Goal: Find contact information: Find contact information

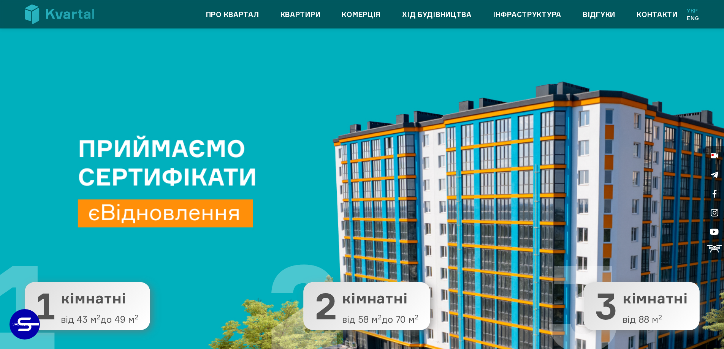
click at [658, 13] on link "Контакти" at bounding box center [657, 14] width 41 height 12
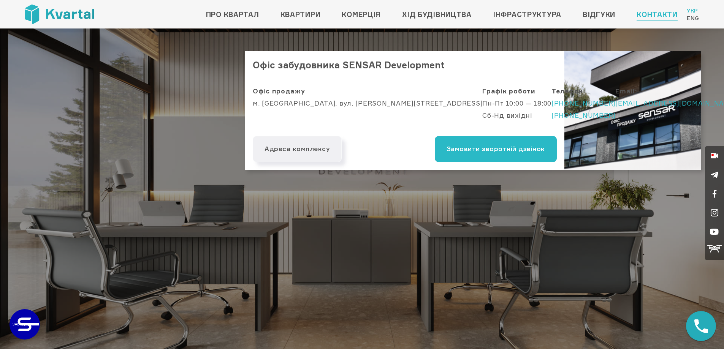
click at [634, 127] on img at bounding box center [632, 110] width 137 height 119
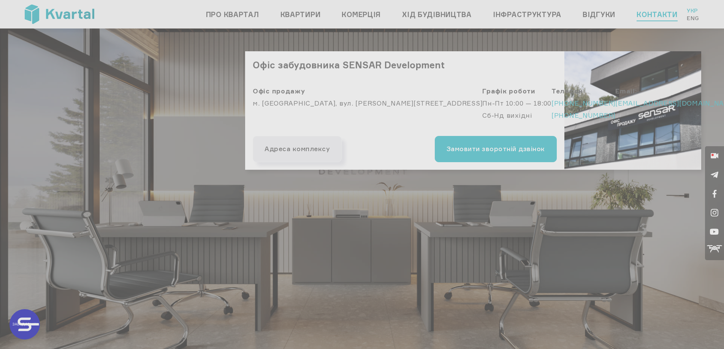
type input "+380"
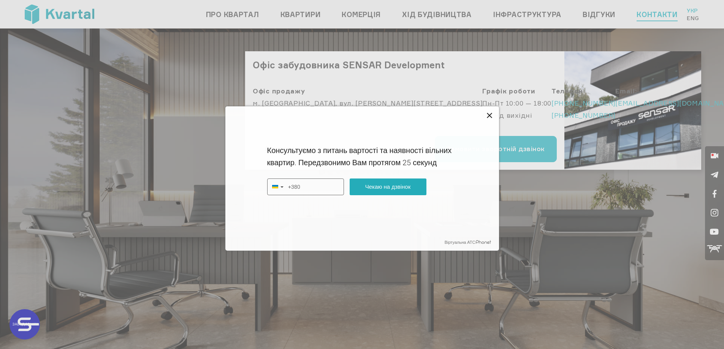
click at [489, 116] on icon at bounding box center [489, 115] width 5 height 5
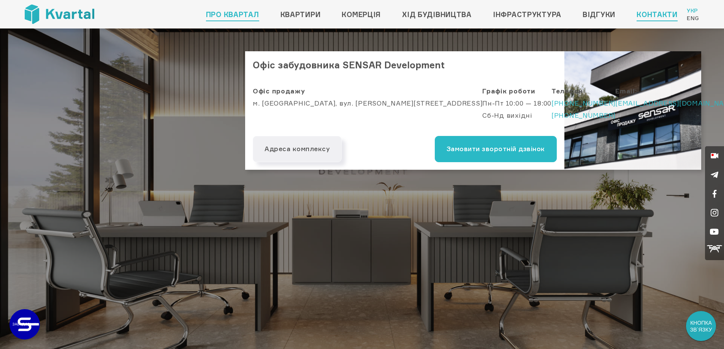
click at [210, 15] on link "Про квартал" at bounding box center [232, 14] width 53 height 12
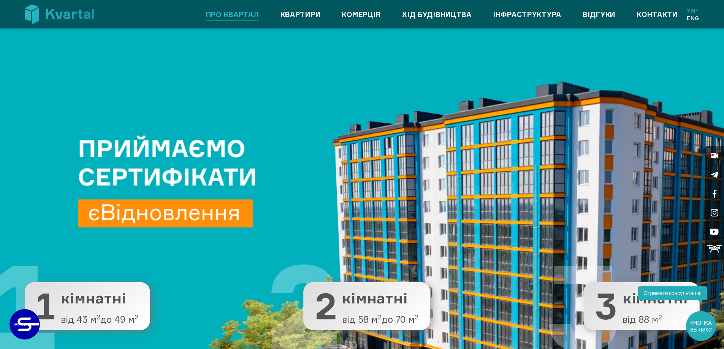
click at [240, 17] on link "Про квартал" at bounding box center [232, 14] width 53 height 12
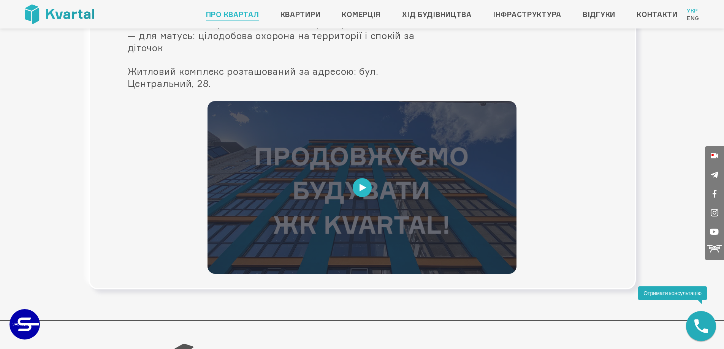
scroll to position [338, 0]
